Goal: Navigation & Orientation: Find specific page/section

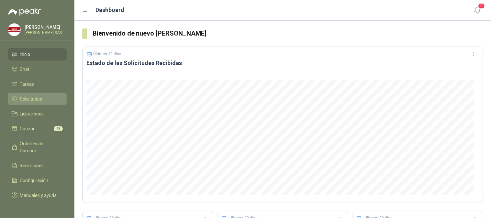
click at [40, 98] on span "Solicitudes" at bounding box center [31, 98] width 22 height 7
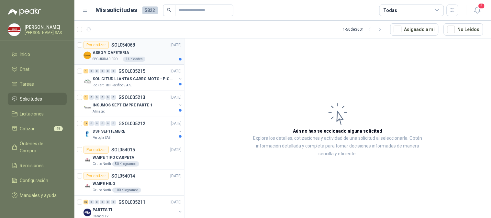
click at [113, 54] on p "ASEO Y CAFETERIA" at bounding box center [111, 53] width 37 height 6
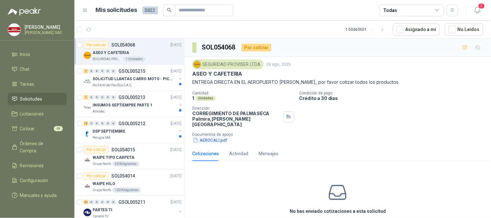
click at [204, 137] on button "AEROCALI.pdf" at bounding box center [210, 140] width 36 height 7
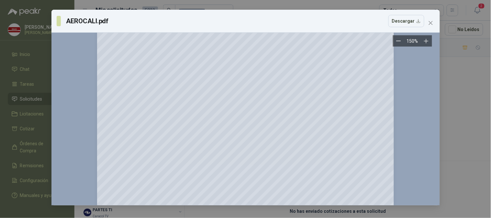
scroll to position [27, 0]
click at [431, 22] on icon "close" at bounding box center [430, 22] width 5 height 5
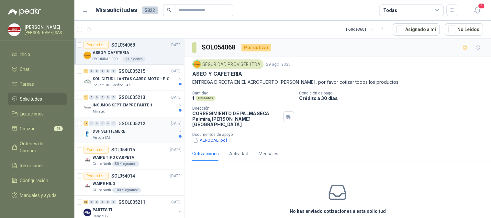
click at [124, 131] on p "DSP SEPTIEMBRE" at bounding box center [109, 131] width 33 height 6
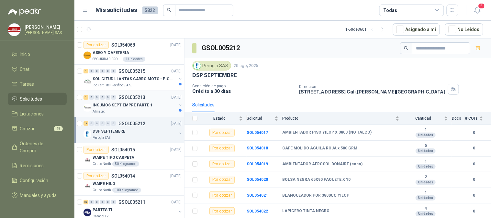
click at [131, 104] on p "INSUMOS SEPTIEMPRE PARTE 1" at bounding box center [123, 105] width 60 height 6
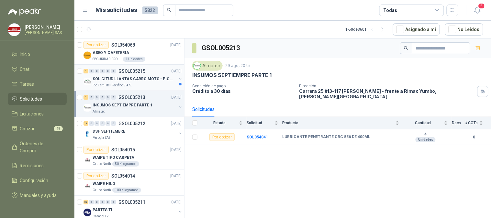
click at [141, 79] on p "SOLICITUD LLANTAS CARRO MOTO - PICHINDE" at bounding box center [133, 79] width 81 height 6
